Goal: Task Accomplishment & Management: Use online tool/utility

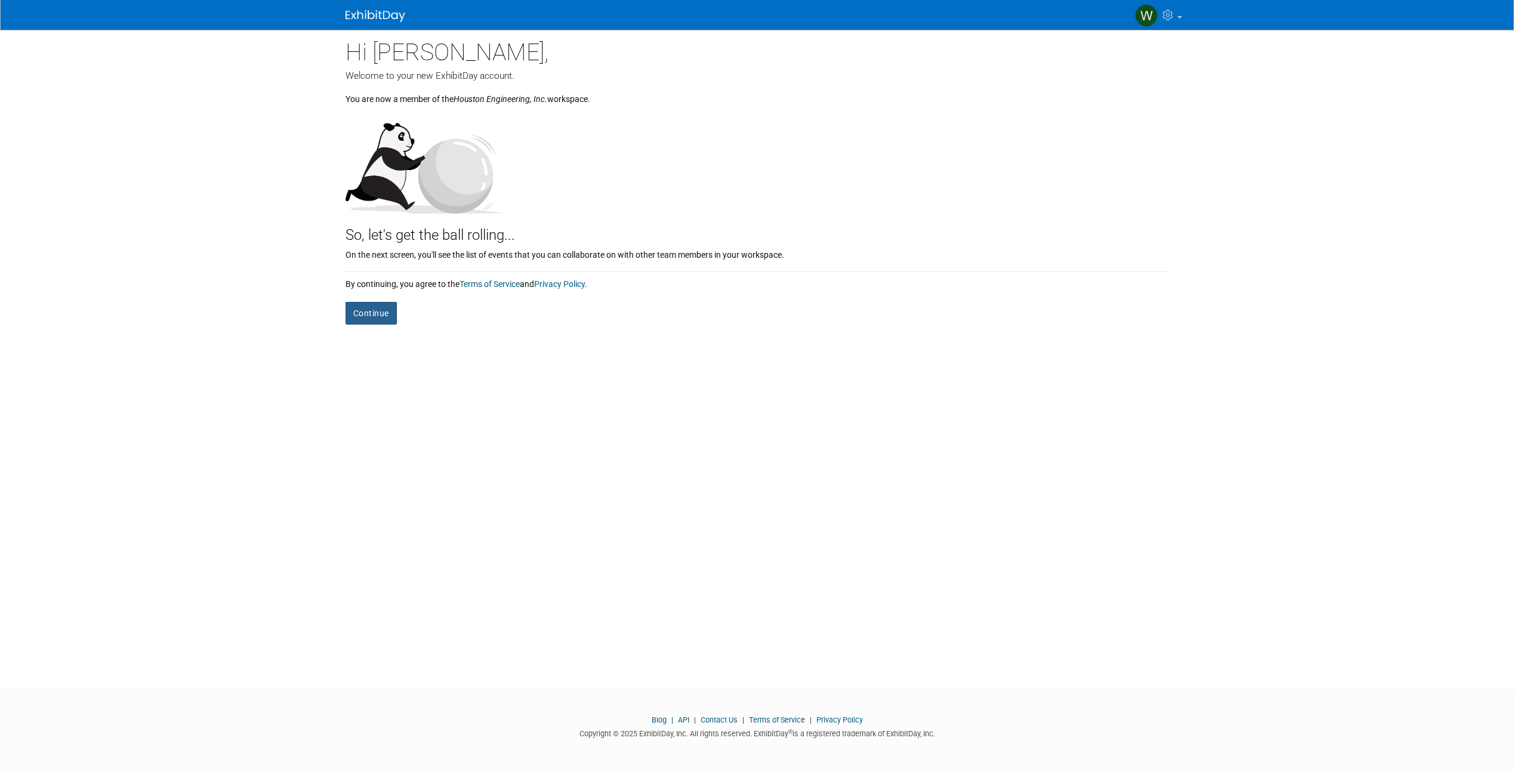
click at [392, 318] on button "Continue" at bounding box center [371, 313] width 51 height 23
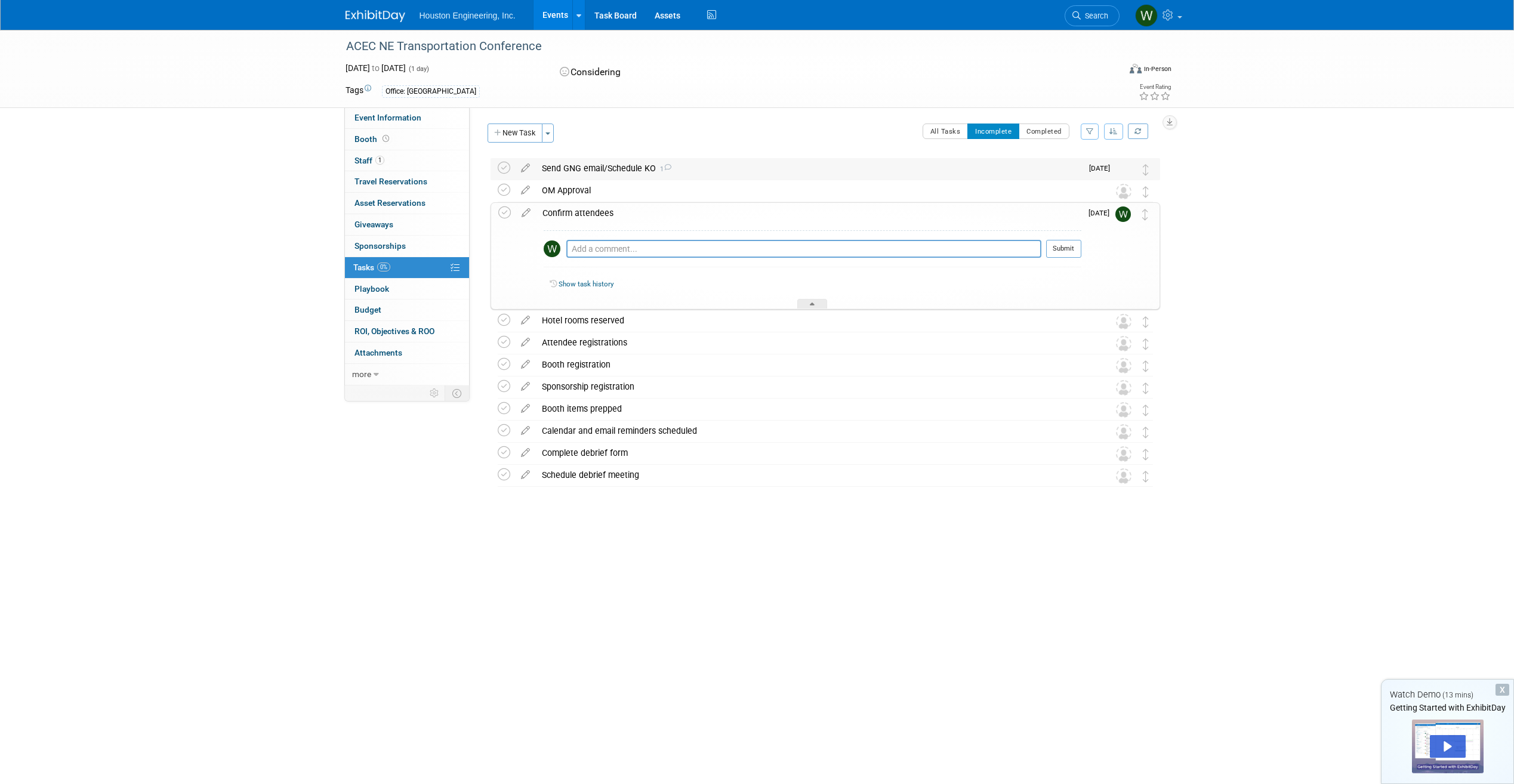
click at [599, 168] on div "Send GNG email/Schedule KO 1" at bounding box center [809, 168] width 546 height 20
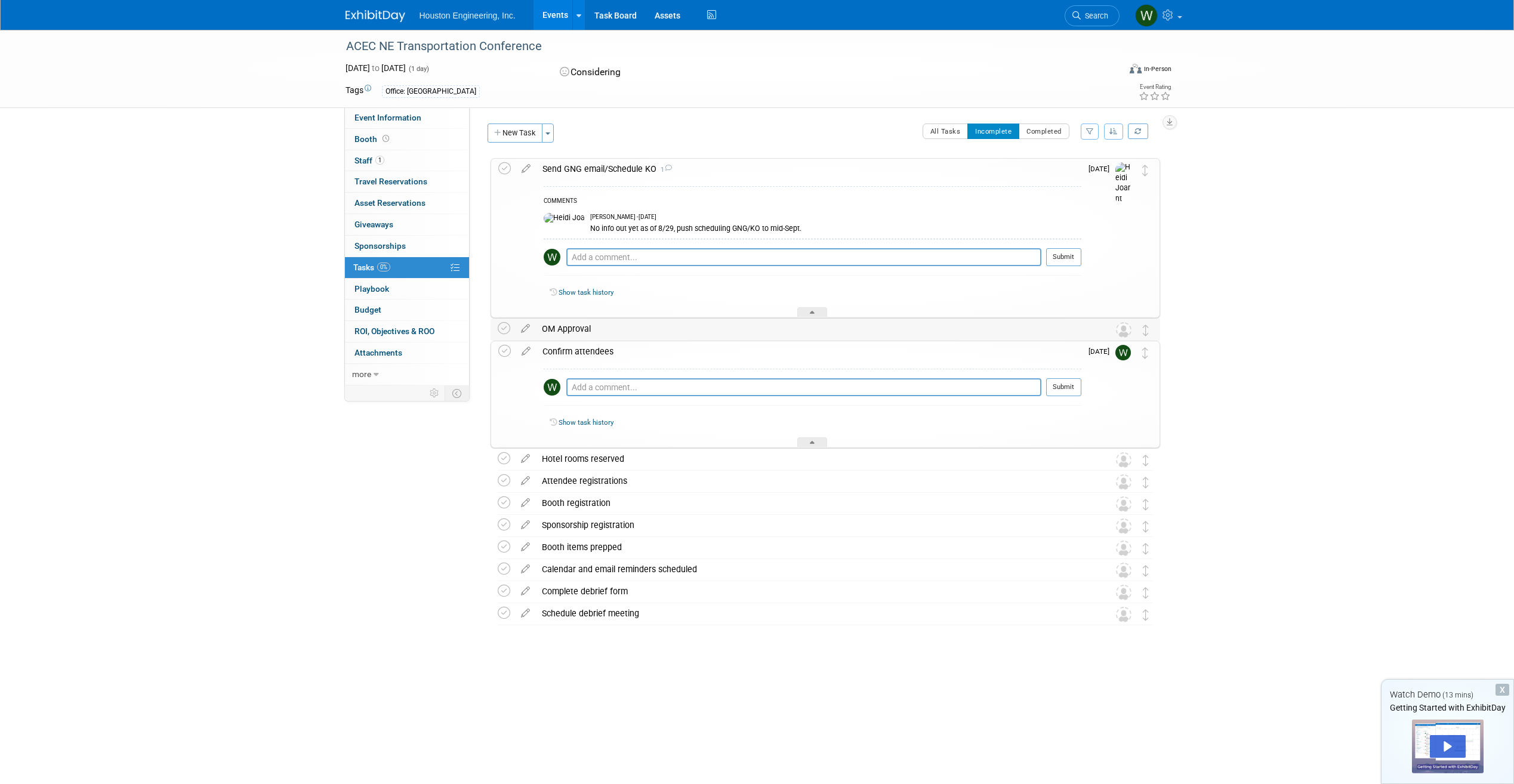
click at [581, 328] on div "OM Approval" at bounding box center [814, 328] width 556 height 20
